Goal: Task Accomplishment & Management: Use online tool/utility

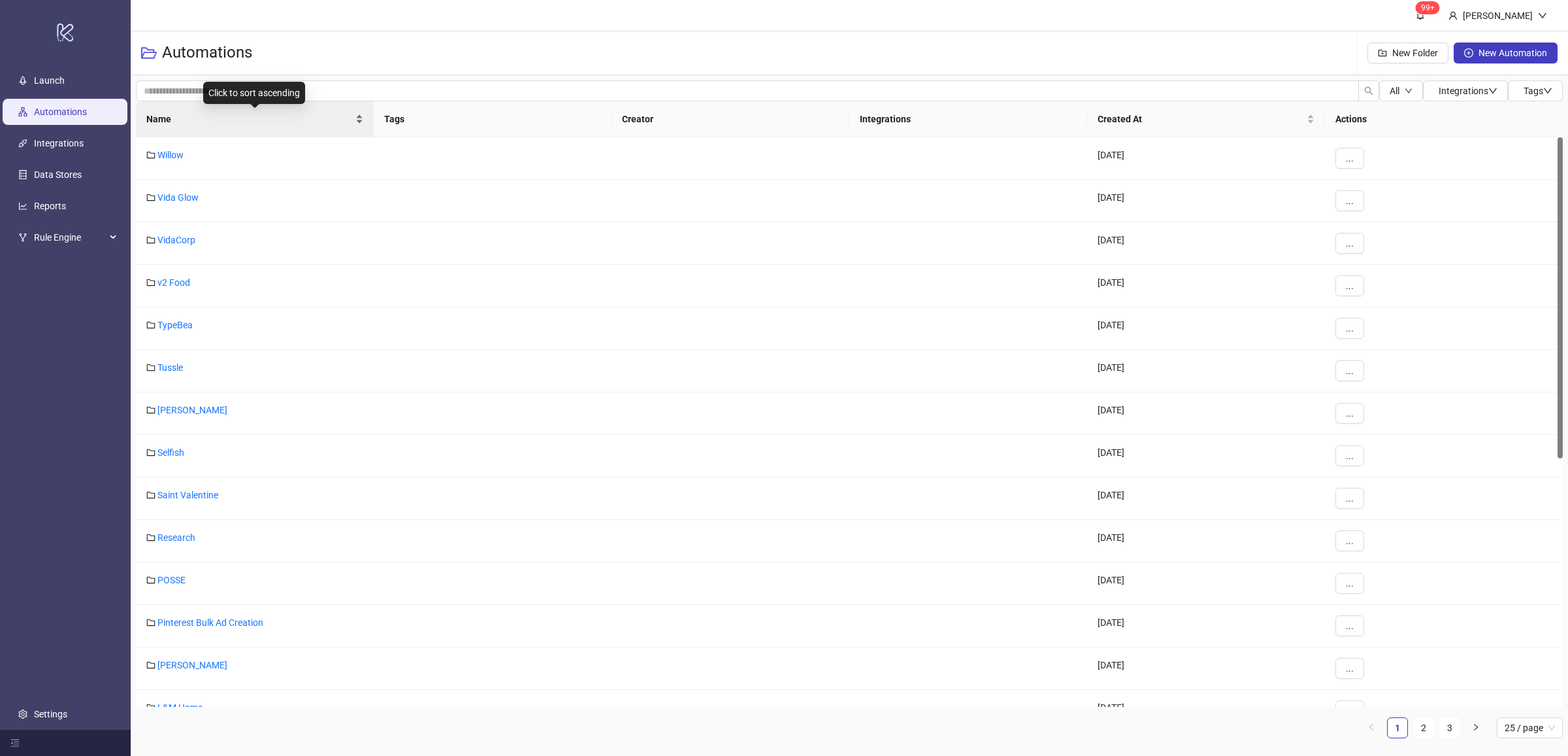
click at [361, 126] on div "Name" at bounding box center [255, 119] width 217 height 14
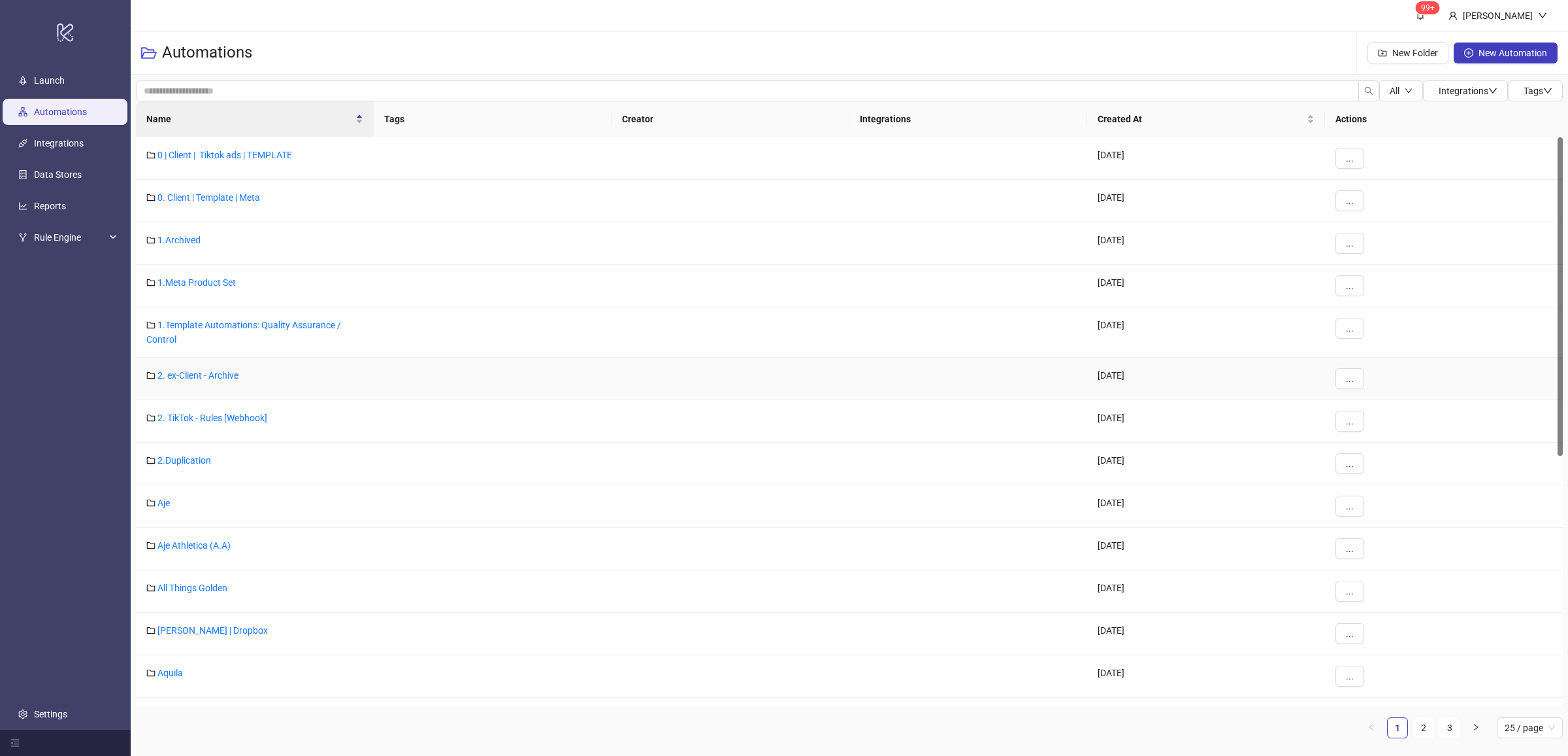
scroll to position [481, 0]
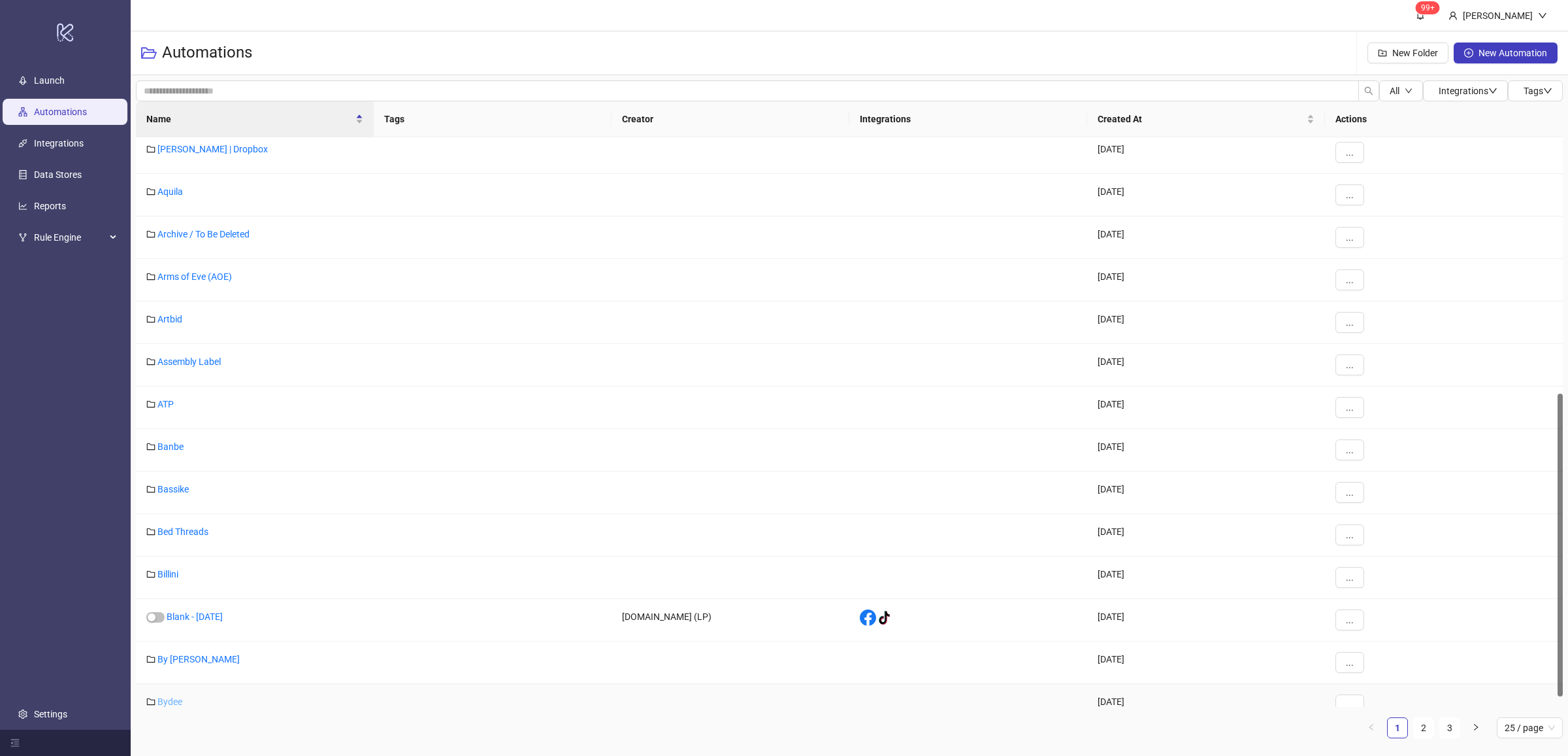
click at [179, 700] on link "Bydee" at bounding box center [170, 701] width 24 height 10
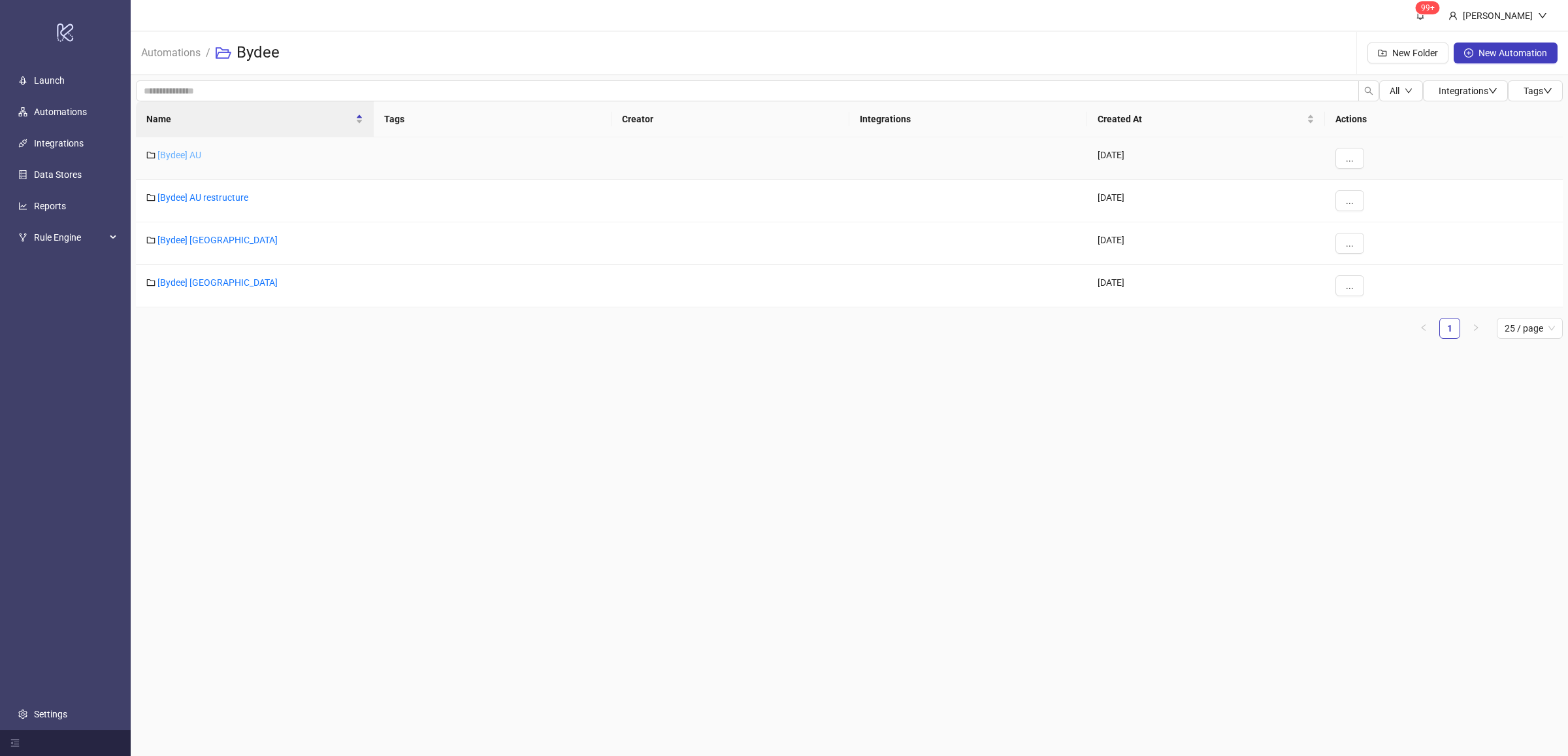
click at [178, 153] on link "[Bydee] AU" at bounding box center [180, 155] width 44 height 10
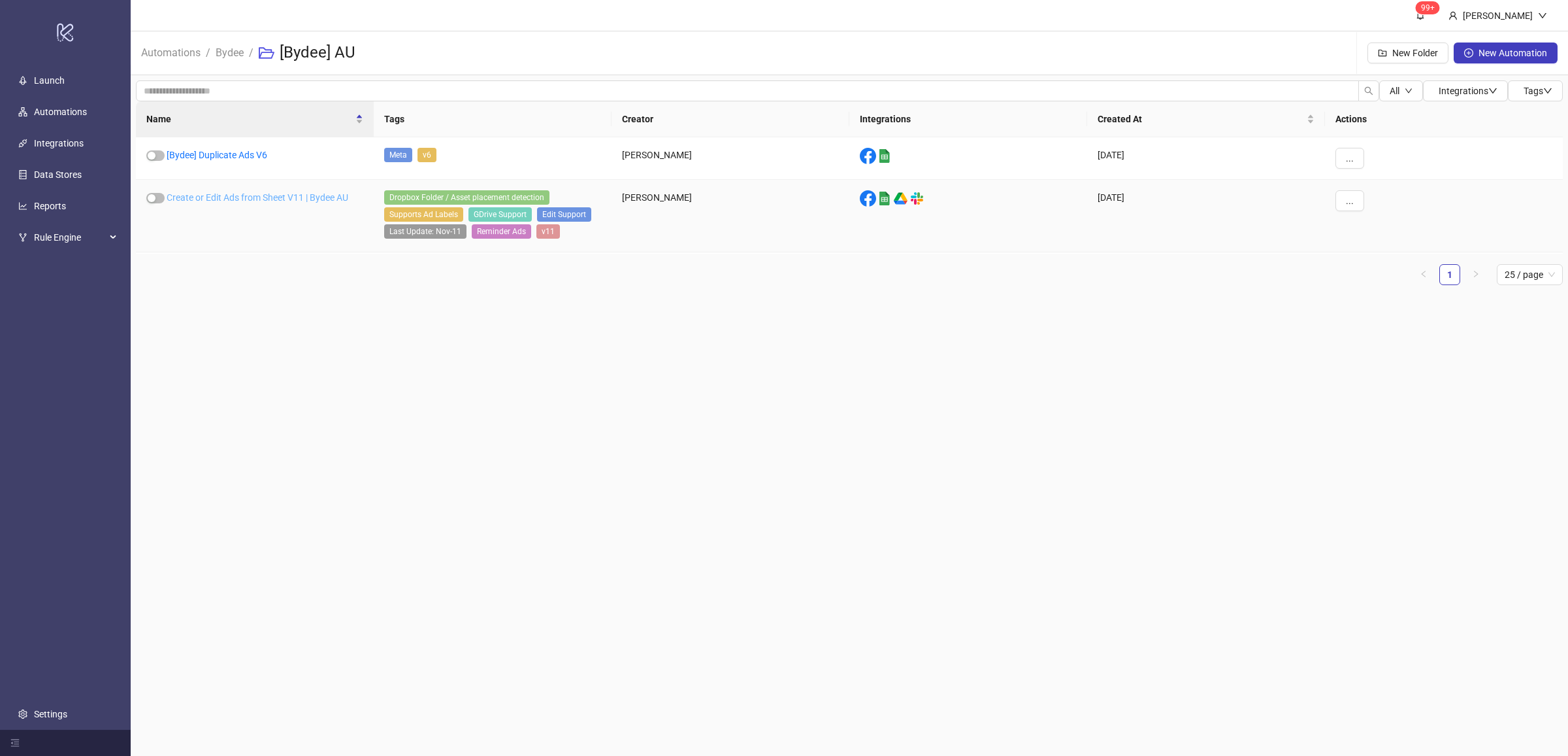
click at [269, 194] on link "Create or Edit Ads from Sheet V11 | Bydee AU" at bounding box center [257, 197] width 181 height 10
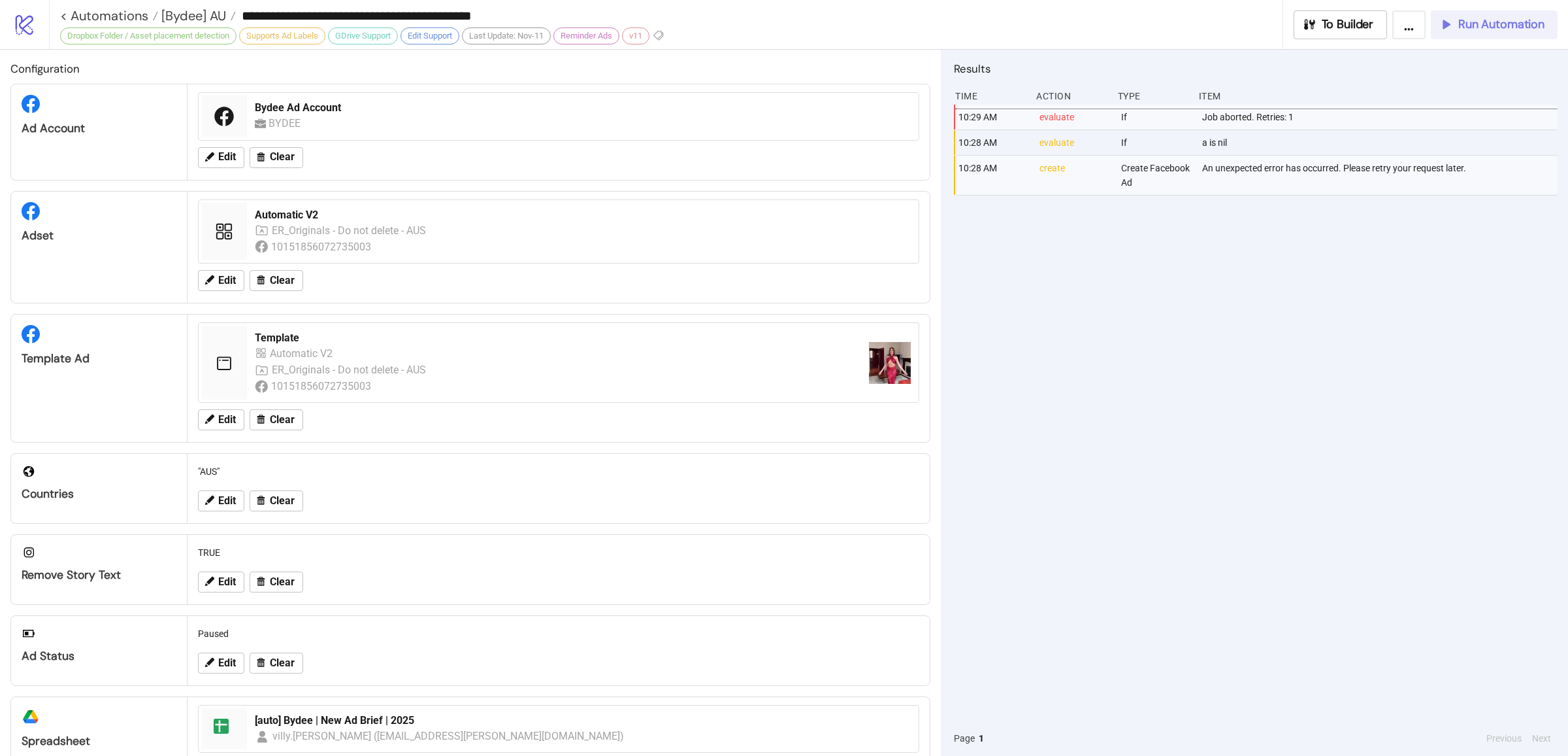
click at [1490, 24] on span "Run Automation" at bounding box center [1501, 24] width 86 height 15
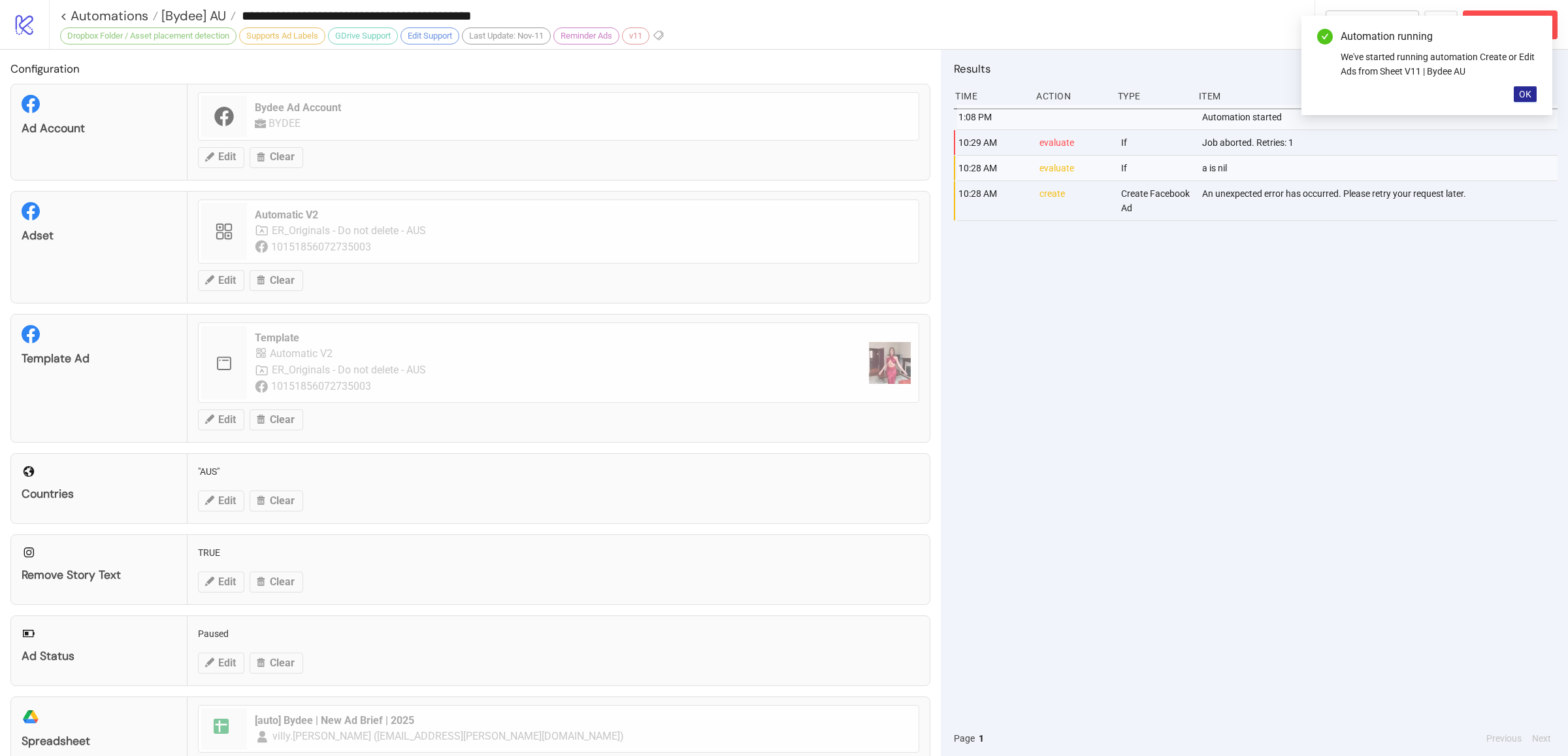
click at [1529, 98] on span "OK" at bounding box center [1525, 94] width 12 height 10
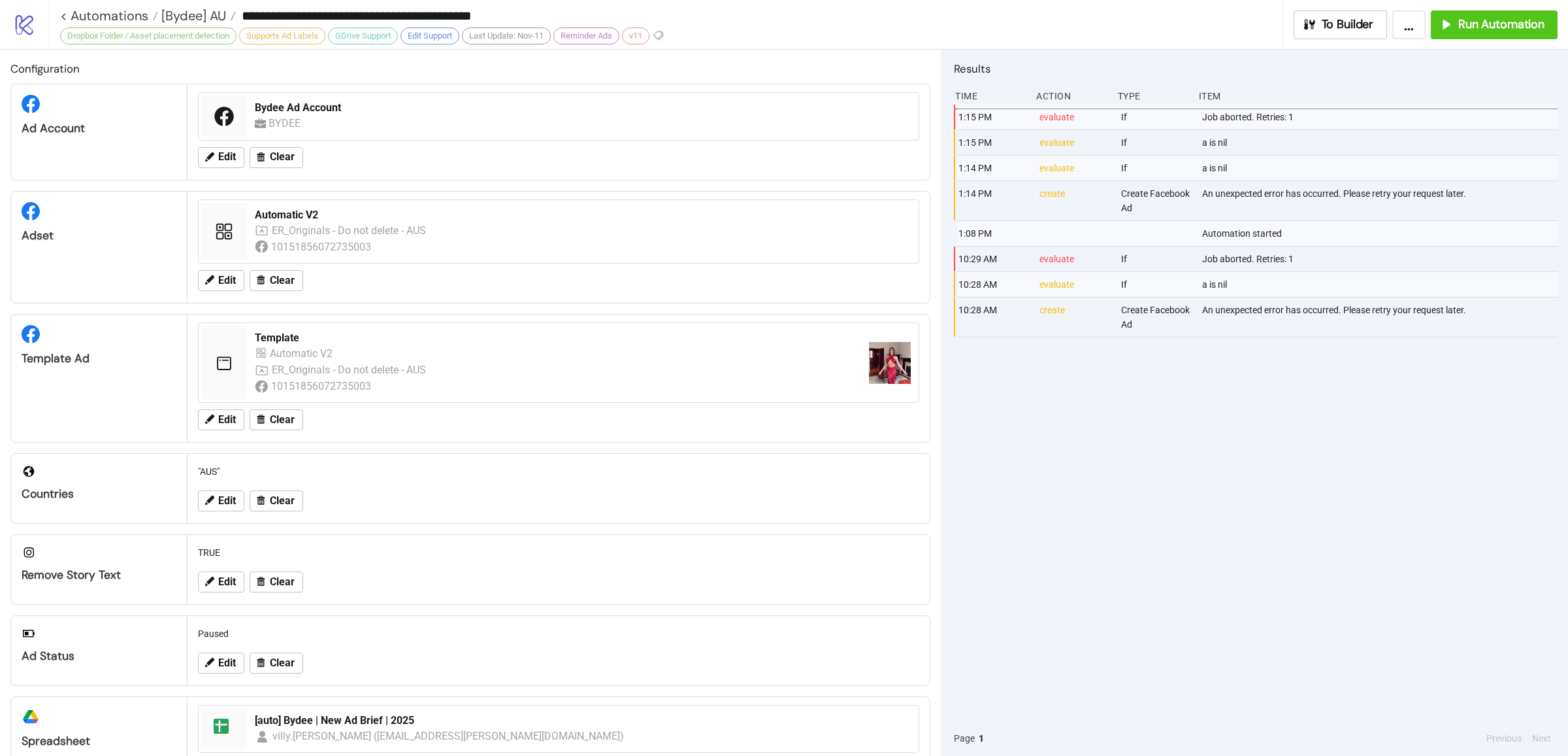
click at [1252, 509] on div "1:15 PM evaluate If Job aborted. Retries: 1 1:15 PM evaluate If a is nil 1:14 P…" at bounding box center [1256, 412] width 604 height 616
click at [1479, 22] on span "Run Automation" at bounding box center [1501, 24] width 86 height 15
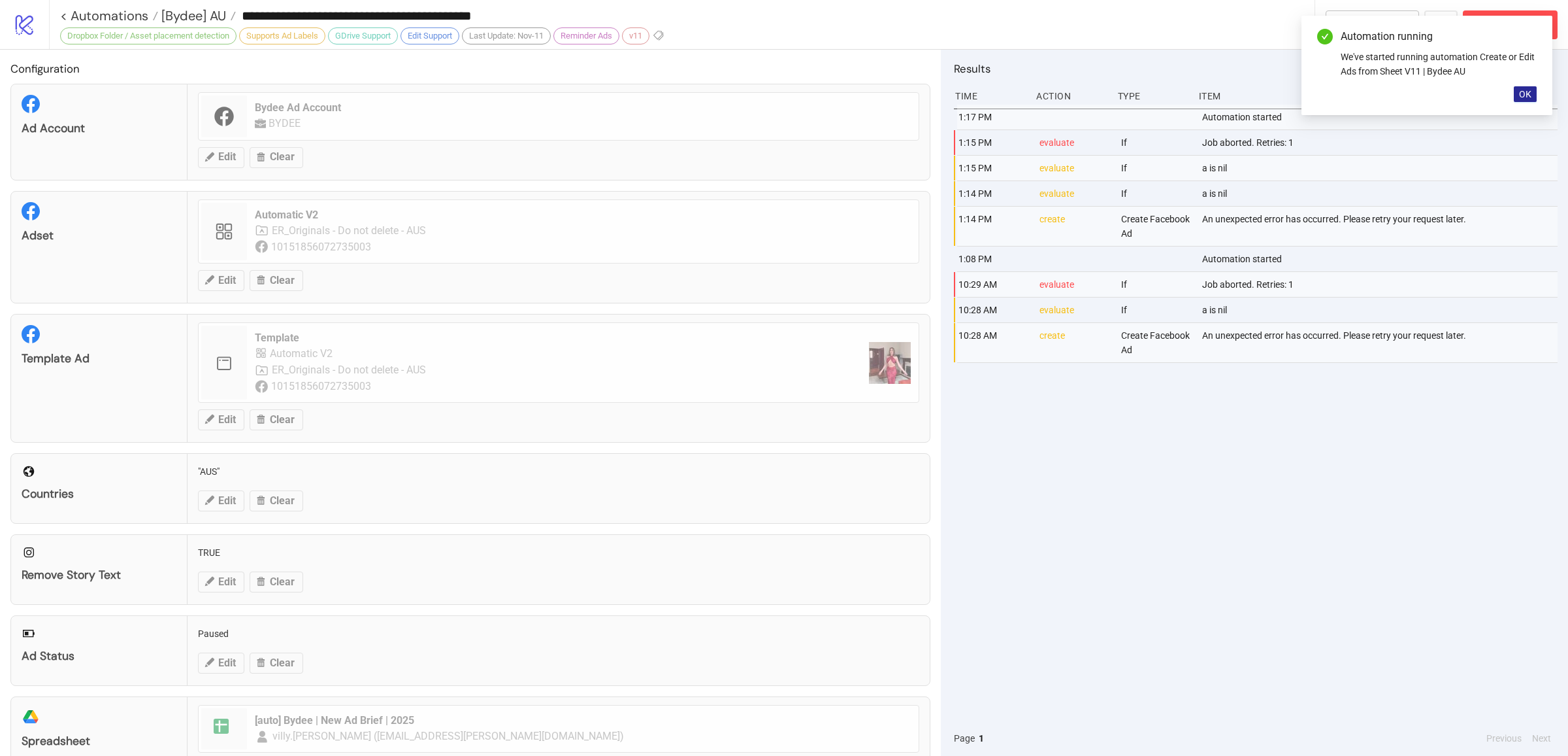
click at [1531, 93] on span "OK" at bounding box center [1525, 94] width 12 height 10
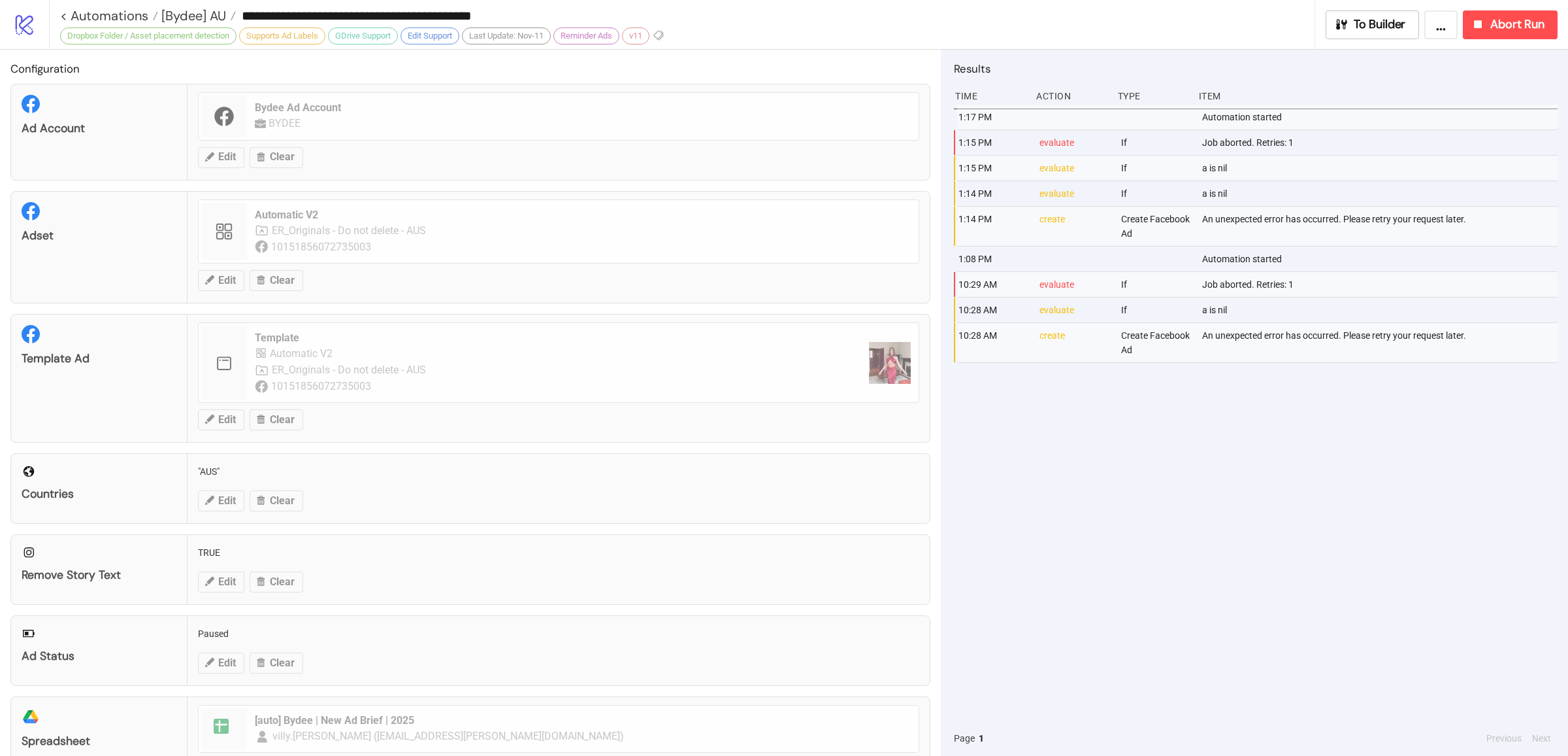
click at [1198, 538] on div "1:17 PM Automation started 1:15 PM evaluate If Job aborted. Retries: 1 1:15 PM …" at bounding box center [1256, 412] width 604 height 616
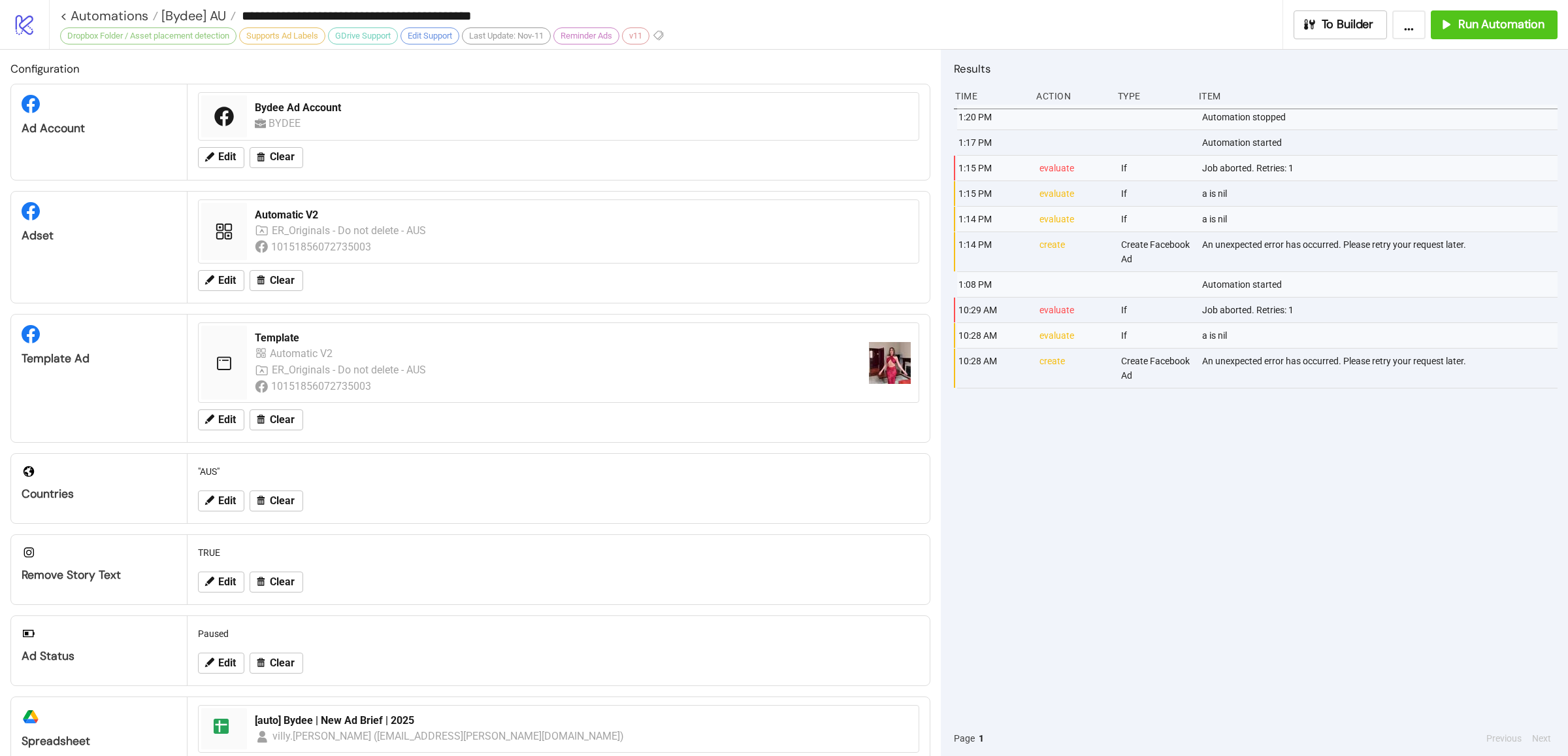
click at [1228, 482] on div "1:20 PM Automation stopped 1:17 PM Automation started 1:15 PM evaluate If Job a…" at bounding box center [1256, 412] width 604 height 616
click at [221, 14] on span "[Bydee] AU" at bounding box center [192, 15] width 68 height 17
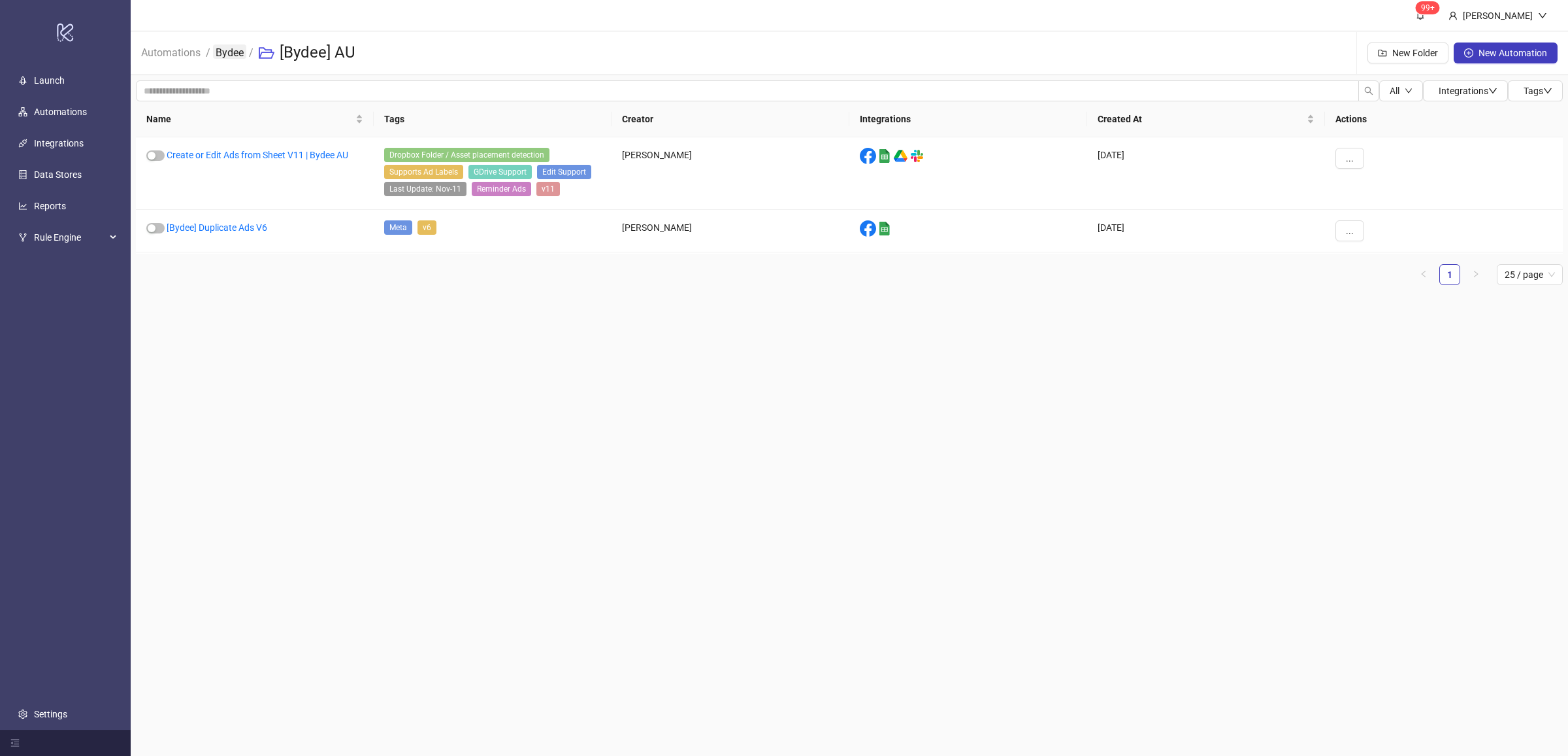
click at [226, 54] on link "Bydee" at bounding box center [229, 51] width 33 height 14
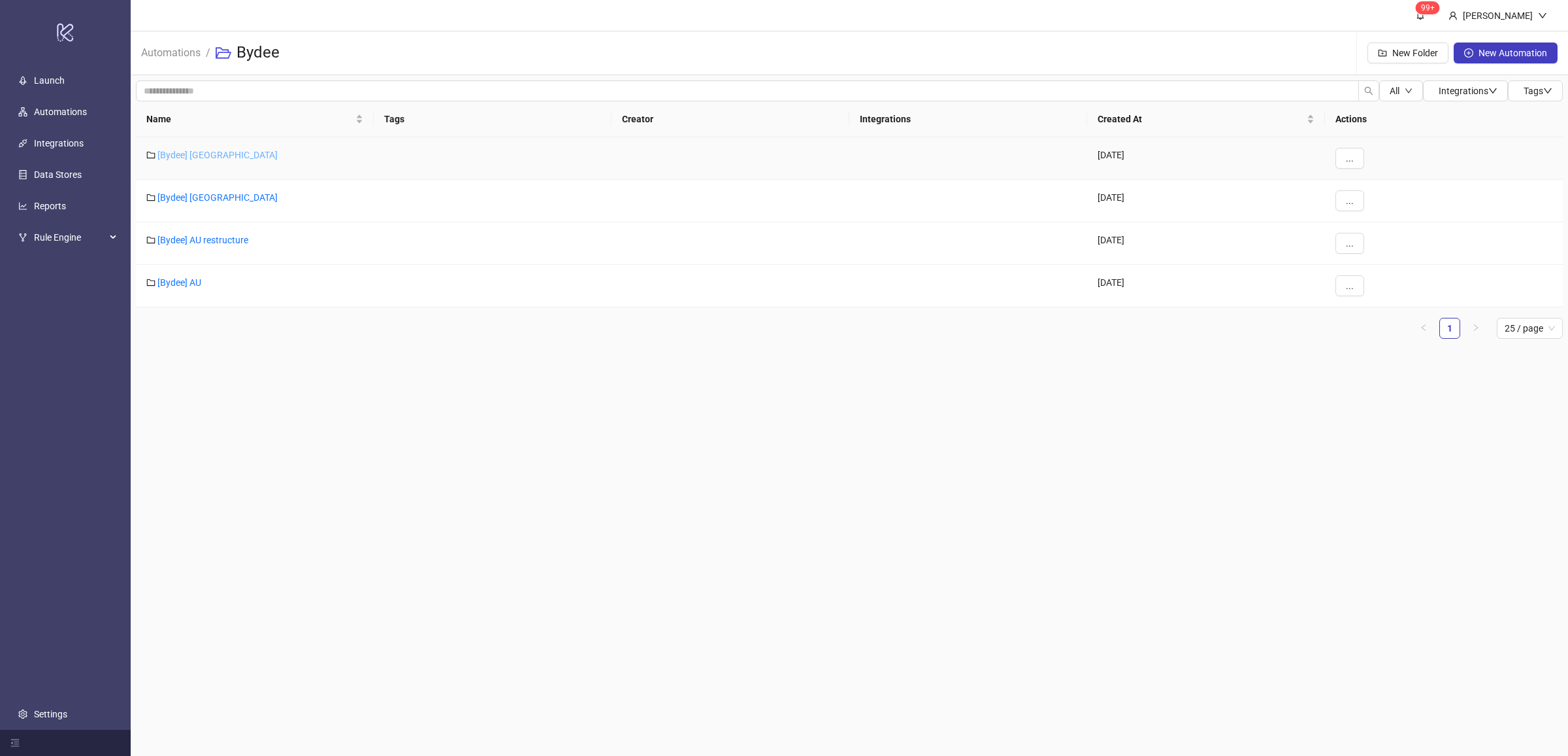
click at [187, 154] on link "[Bydee] [GEOGRAPHIC_DATA]" at bounding box center [218, 155] width 120 height 10
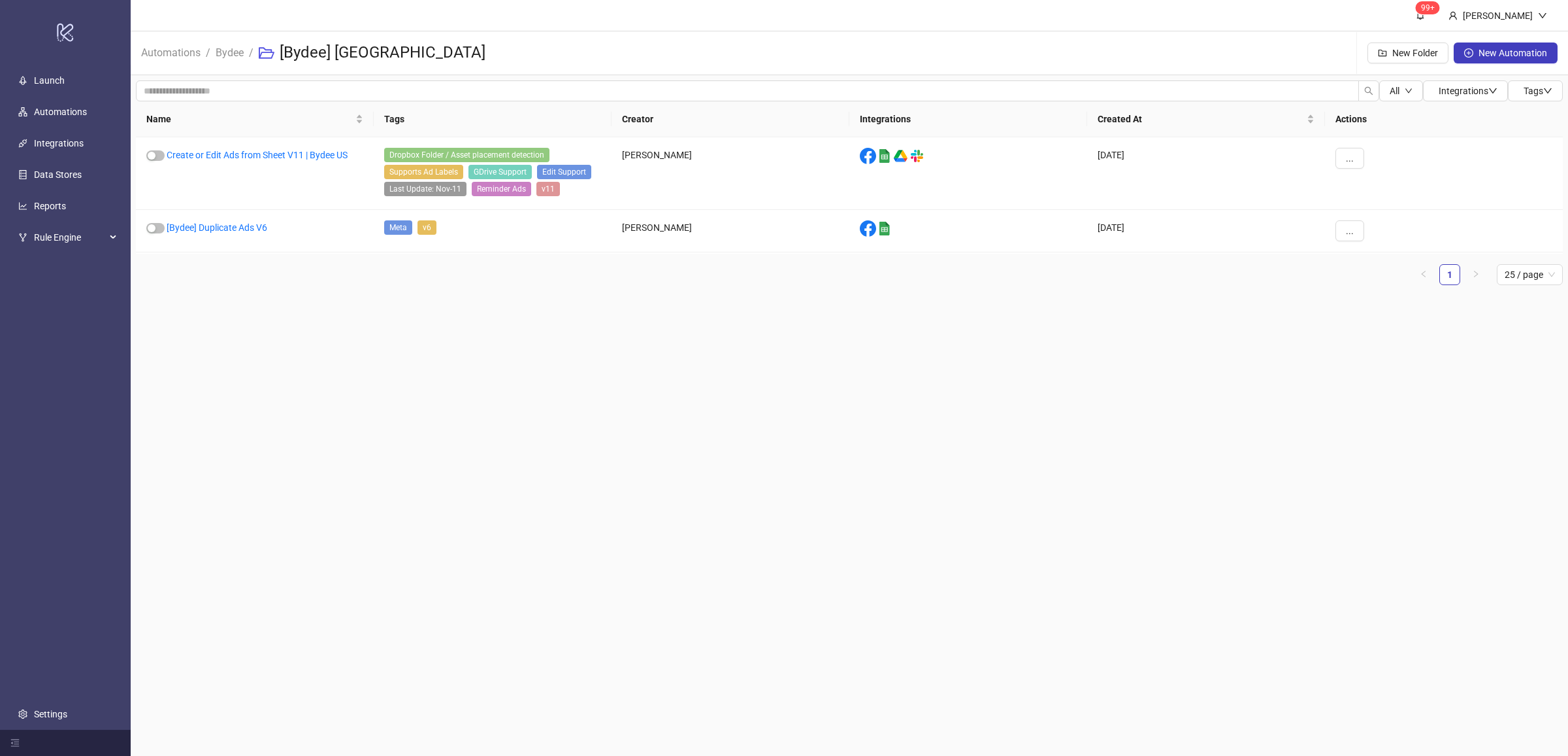
click at [806, 380] on main "99+ [PERSON_NAME] Automations / Bydee / [Bydee] US New Folder New Automation Al…" at bounding box center [849, 378] width 1437 height 756
click at [803, 384] on main "99+ [PERSON_NAME] Automations / Bydee / [Bydee] US New Folder New Automation Al…" at bounding box center [849, 378] width 1437 height 756
click at [287, 157] on link "Create or Edit Ads from Sheet V11 | Bydee US" at bounding box center [257, 155] width 181 height 10
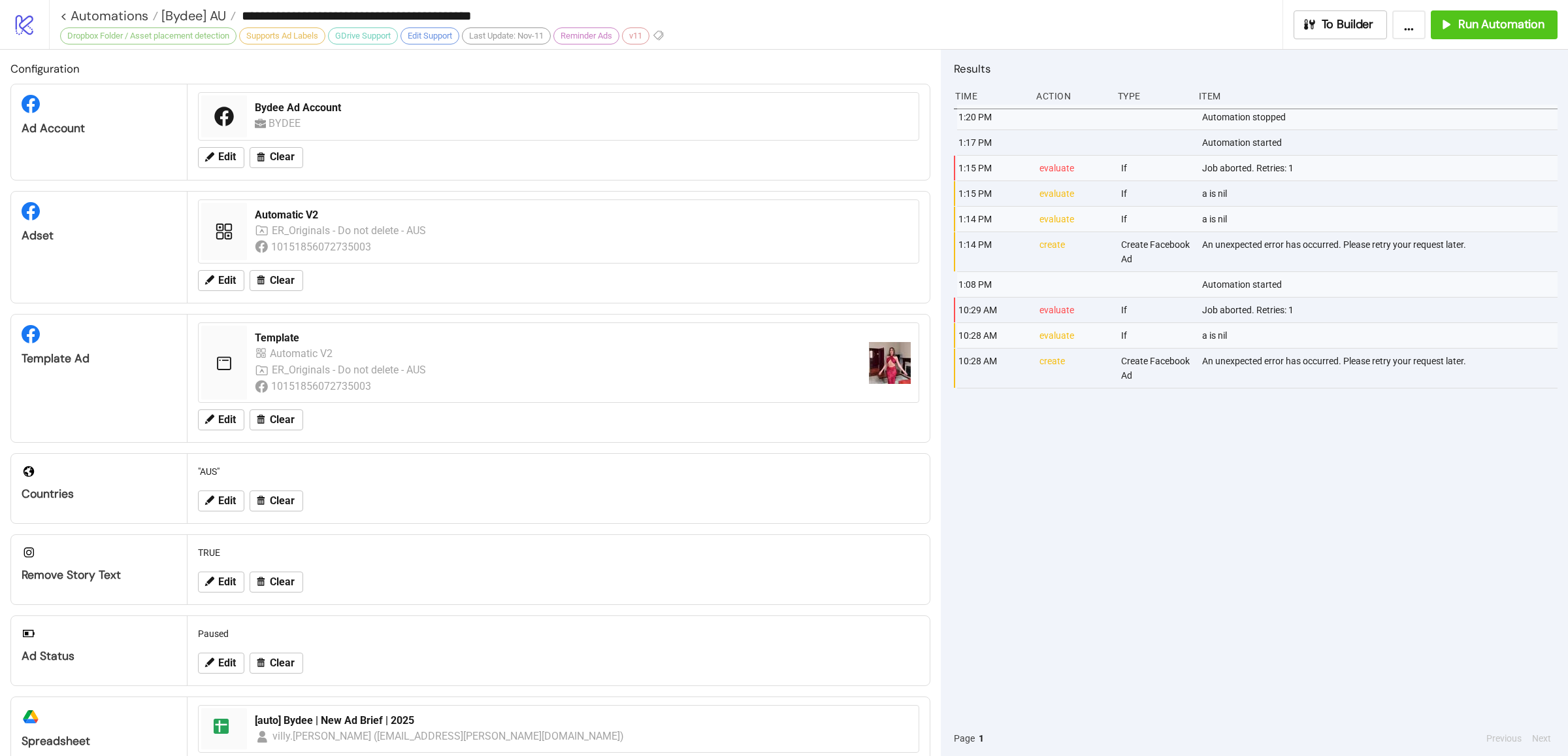
type input "**********"
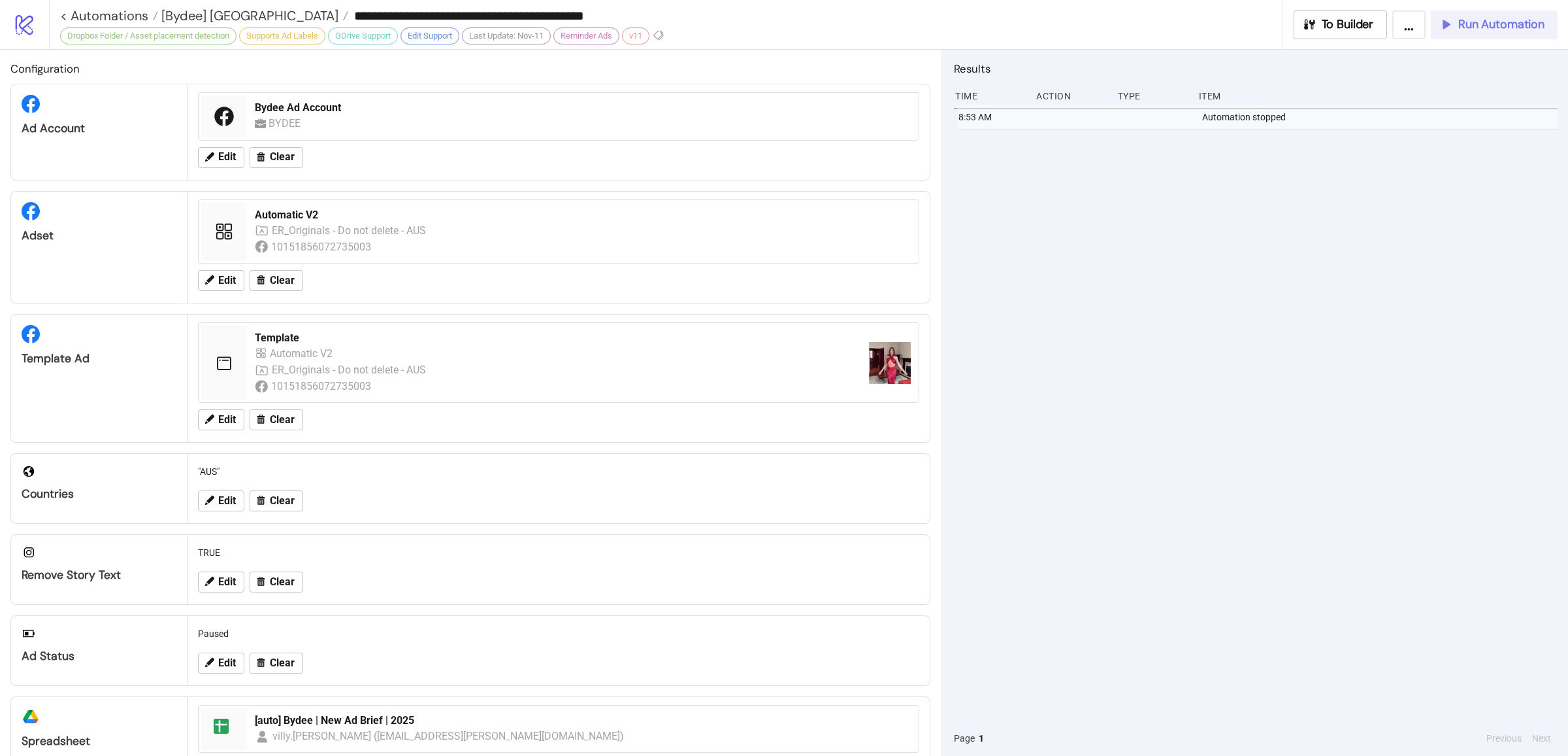
click at [1477, 22] on span "Run Automation" at bounding box center [1501, 24] width 86 height 15
click at [1243, 535] on div "1:39 PM Automation stopped 1:26 PM Automation started 8:53 AM Automation stopped" at bounding box center [1256, 412] width 604 height 616
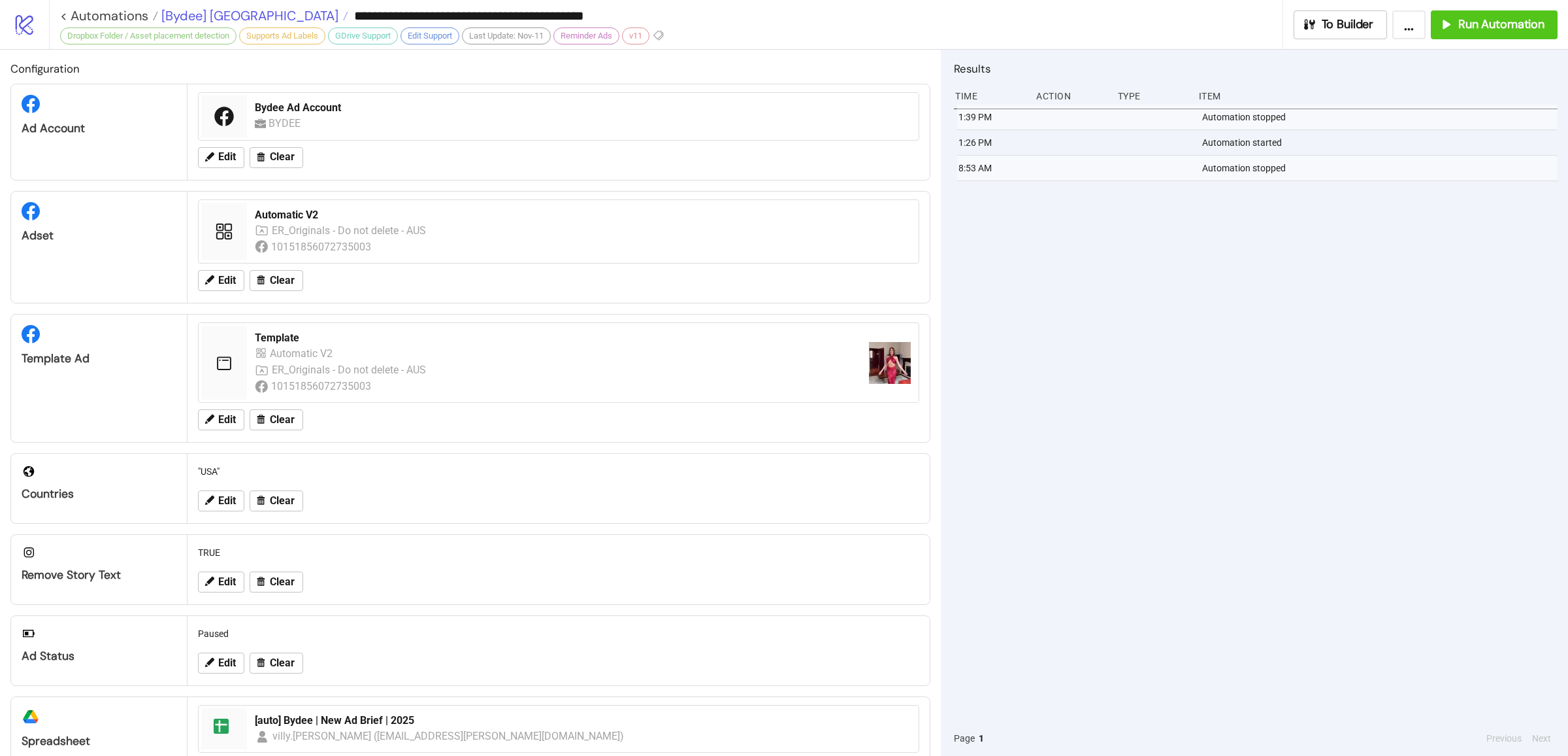
click at [202, 12] on span "[Bydee] [GEOGRAPHIC_DATA]" at bounding box center [248, 15] width 180 height 17
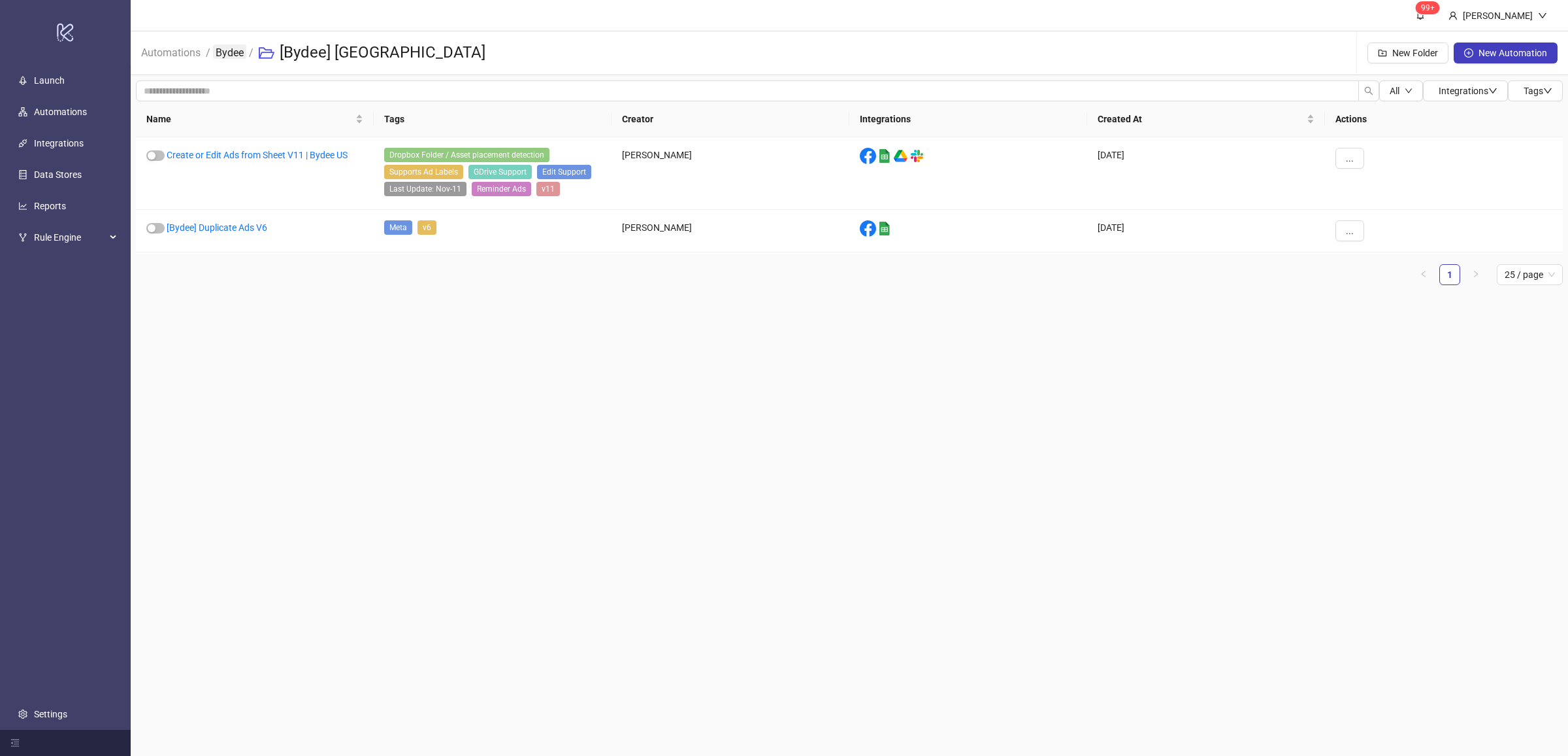
click at [221, 56] on link "Bydee" at bounding box center [229, 51] width 33 height 14
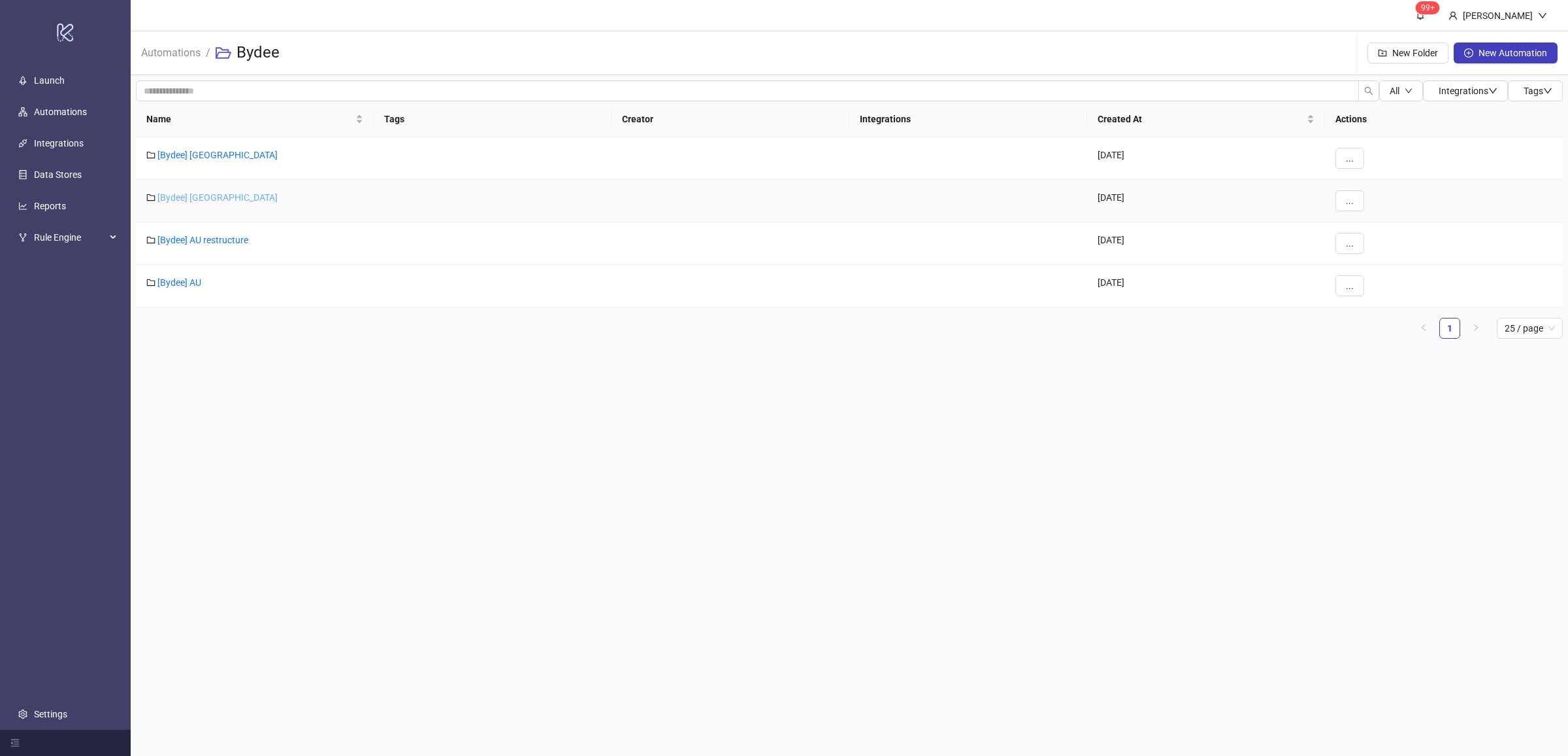
click at [181, 196] on link "[Bydee] [GEOGRAPHIC_DATA]" at bounding box center [218, 197] width 120 height 10
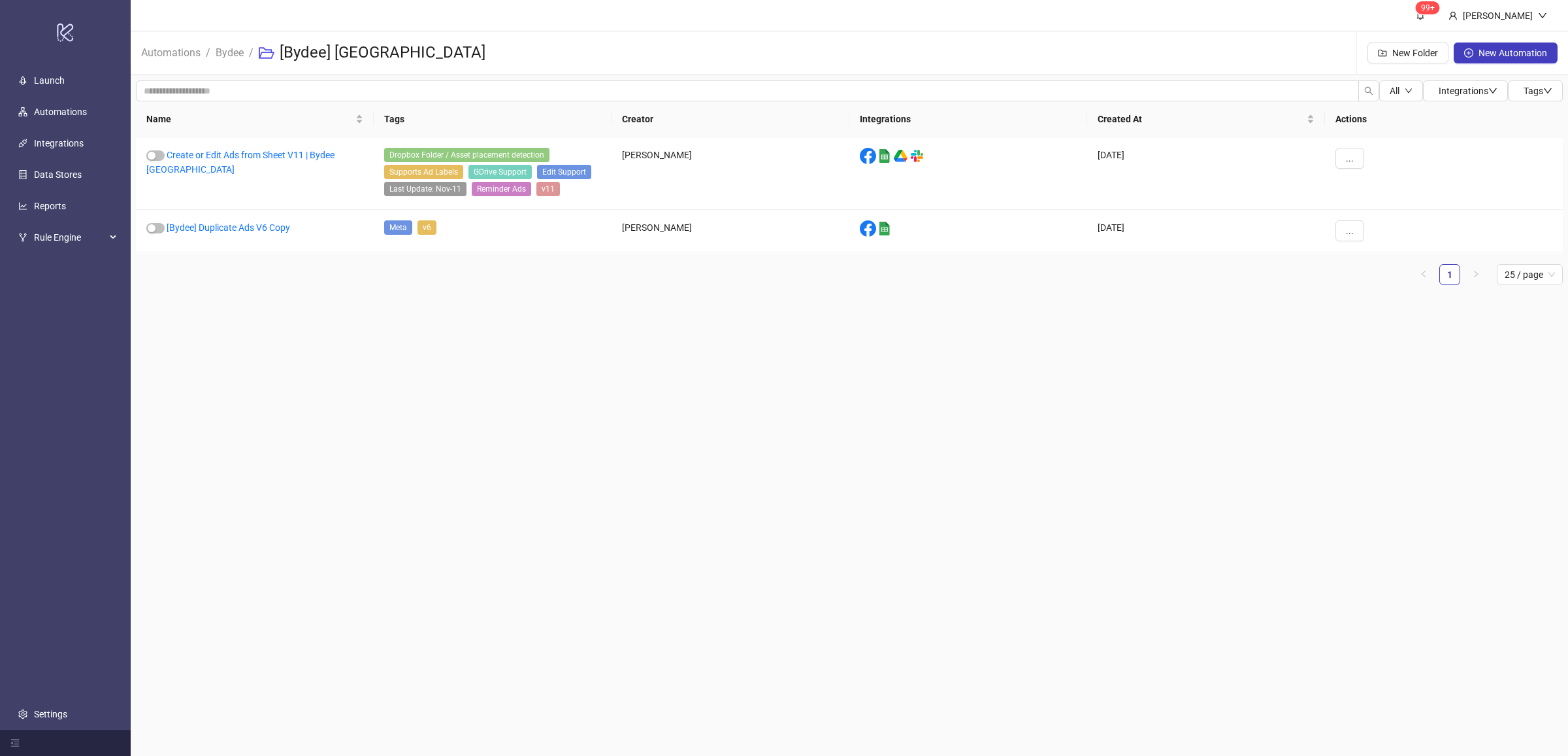
click at [443, 354] on main "99+ [PERSON_NAME] Automations / Bydee / [Bydee] [GEOGRAPHIC_DATA] New Folder Ne…" at bounding box center [849, 378] width 1437 height 756
click at [438, 364] on main "99+ [PERSON_NAME] Automations / Bydee / [Bydee] [GEOGRAPHIC_DATA] New Folder Ne…" at bounding box center [849, 378] width 1437 height 756
click at [444, 372] on main "99+ [PERSON_NAME] Automations / Bydee / [Bydee] [GEOGRAPHIC_DATA] New Folder Ne…" at bounding box center [849, 378] width 1437 height 756
click at [275, 153] on link "Create or Edit Ads from Sheet V11 | Bydee [GEOGRAPHIC_DATA]" at bounding box center [241, 162] width 188 height 24
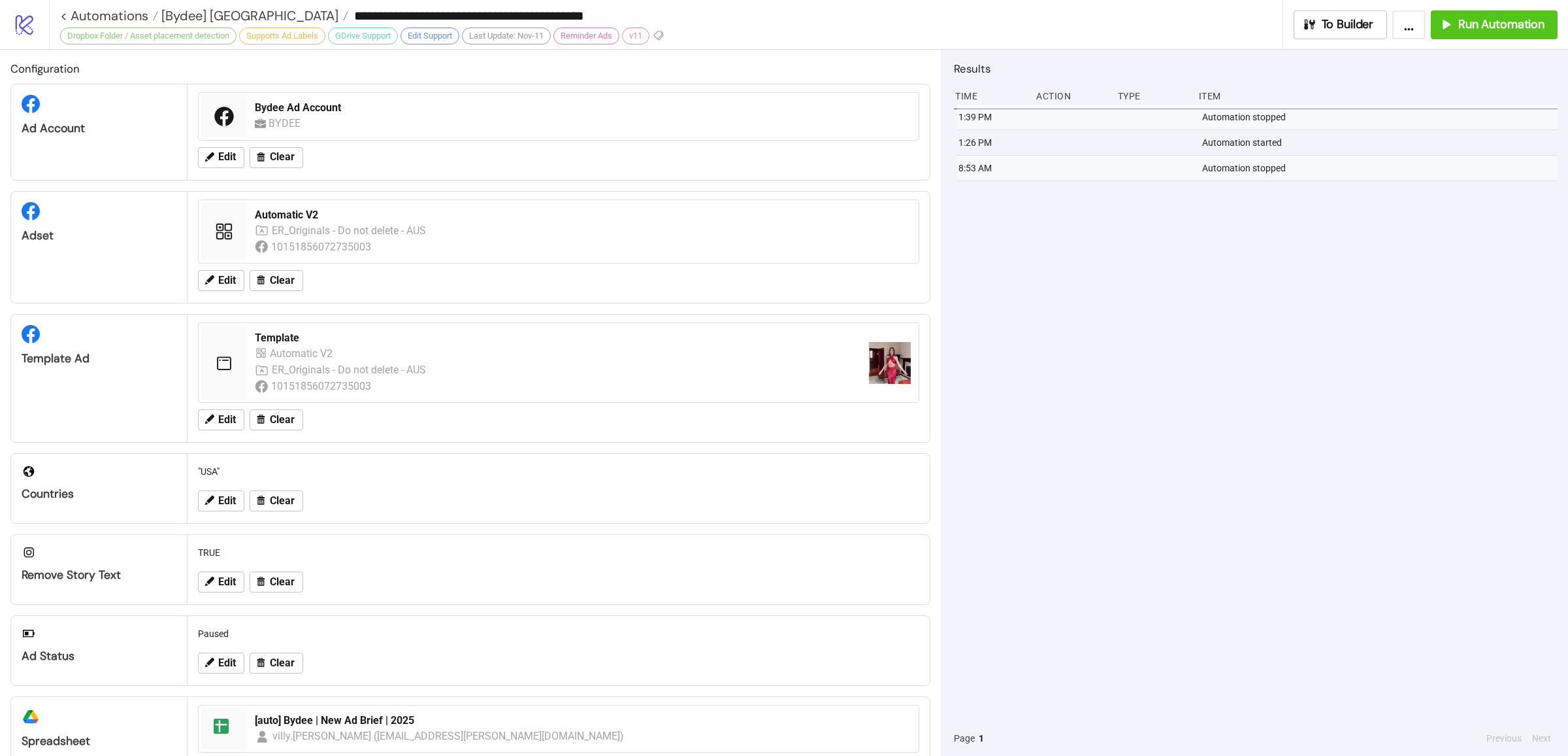
type input "**********"
click at [1213, 310] on div "1:39 PM Automation stopped 1:26 PM Automation started 8:53 AM Automation stopped" at bounding box center [1256, 412] width 604 height 616
click at [1297, 281] on div "9:56 AM evaluate If Job aborted. Retries: 1 9:56 AM evaluate If a is nil 9:55 A…" at bounding box center [1256, 412] width 604 height 616
click at [1308, 305] on div "9:56 AM evaluate If Job aborted. Retries: 1 9:56 AM evaluate If a is nil 9:55 A…" at bounding box center [1256, 412] width 604 height 616
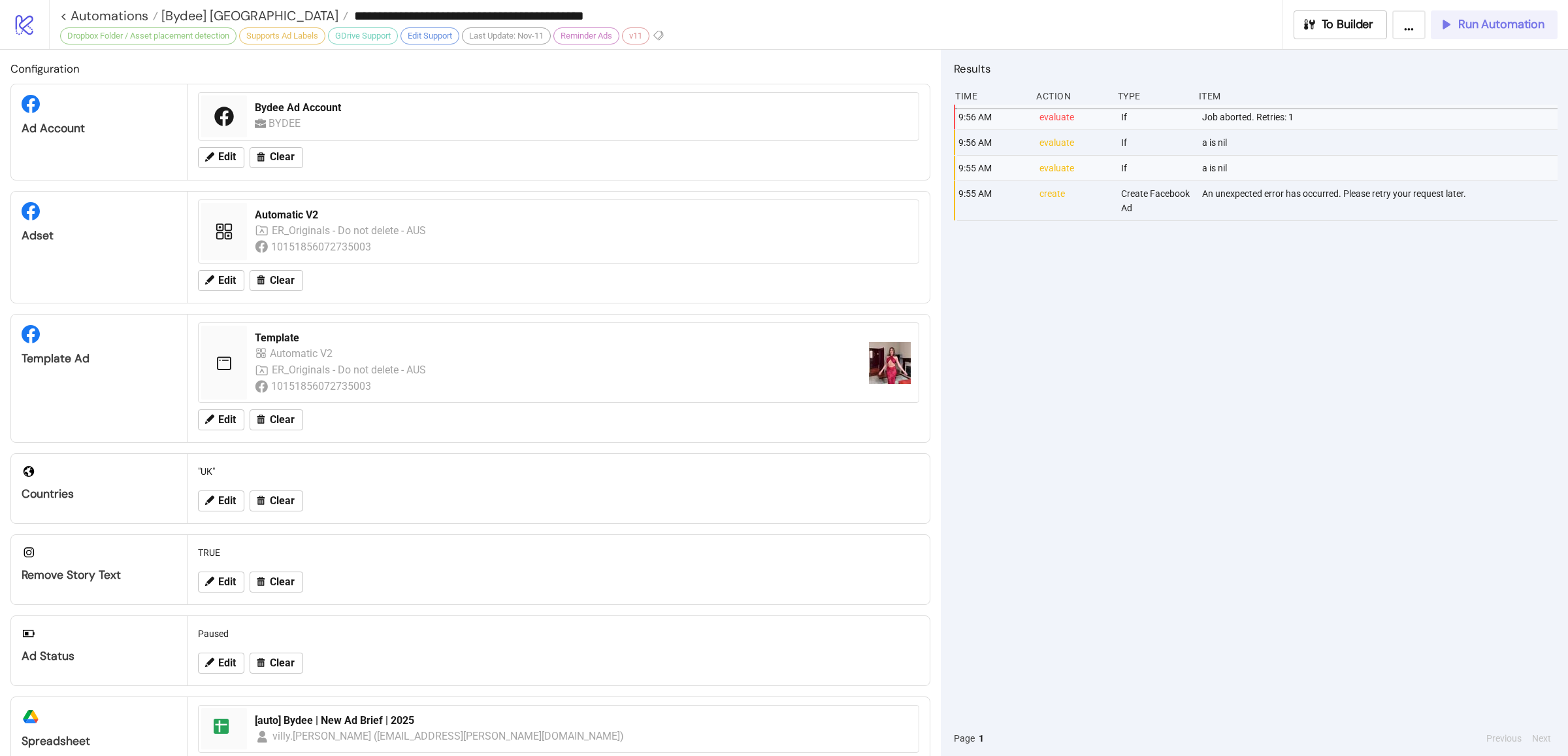
click at [1499, 30] on span "Run Automation" at bounding box center [1501, 24] width 86 height 15
